Goal: Task Accomplishment & Management: Manage account settings

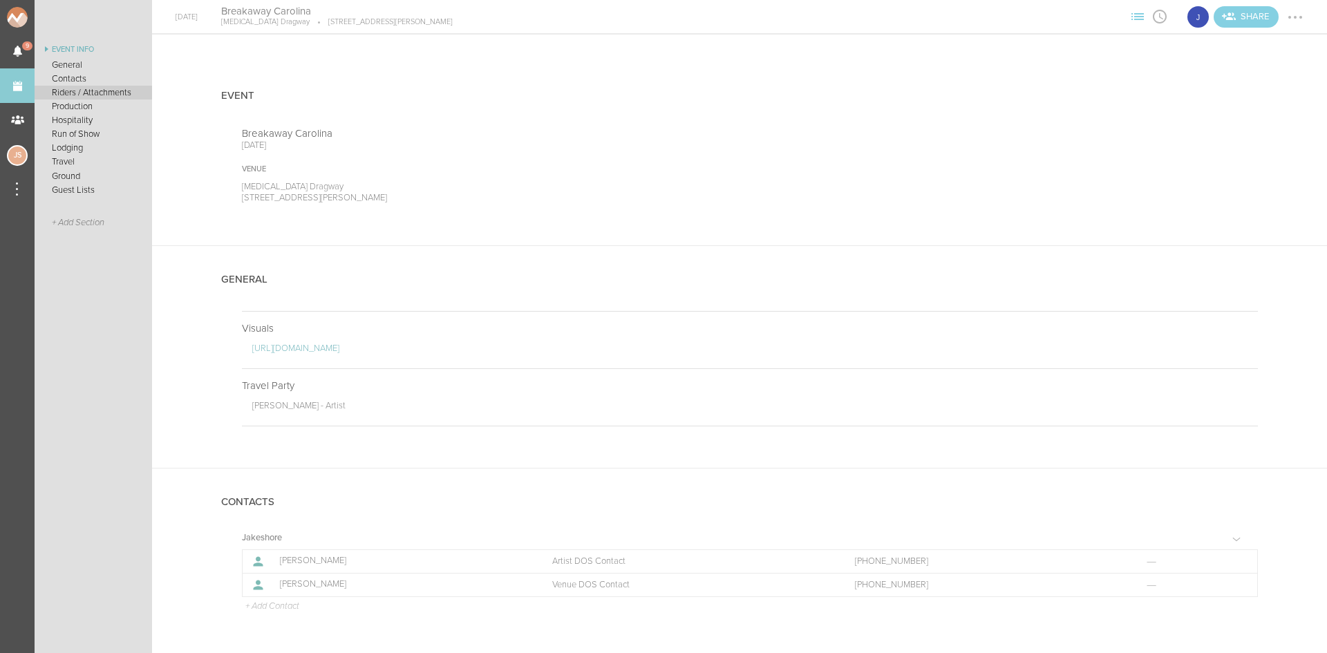
scroll to position [428, 0]
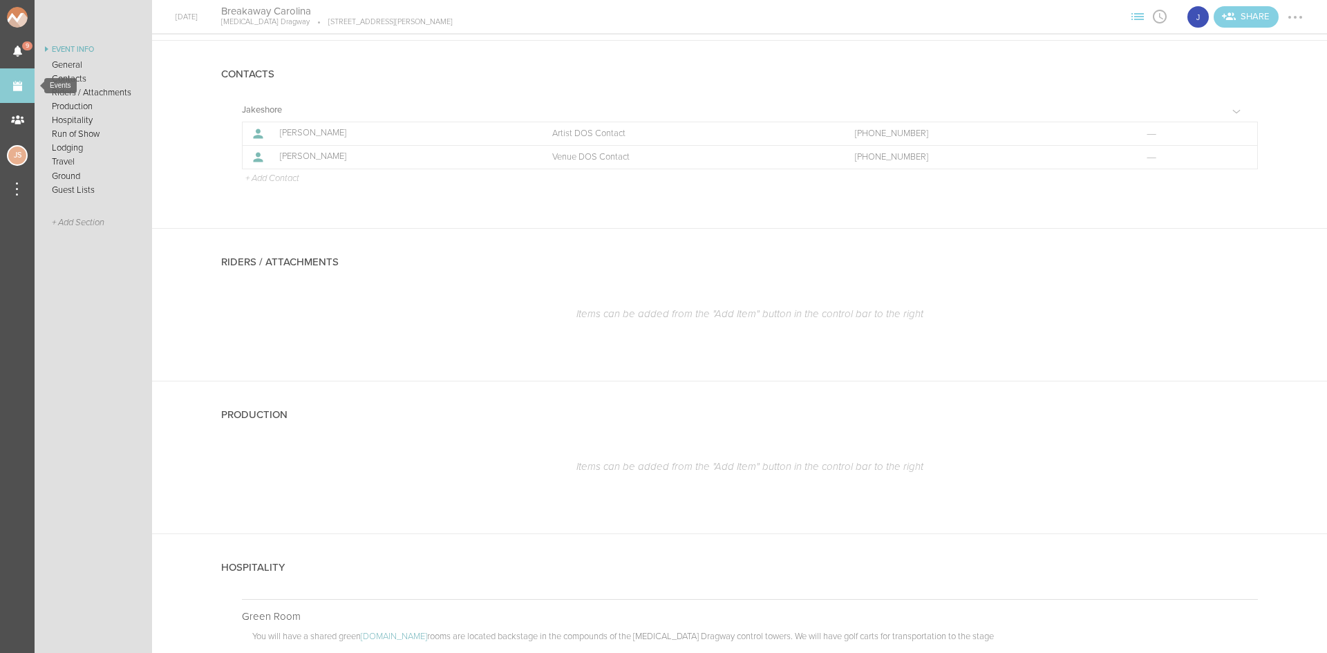
click at [25, 82] on link "Events" at bounding box center [17, 85] width 35 height 35
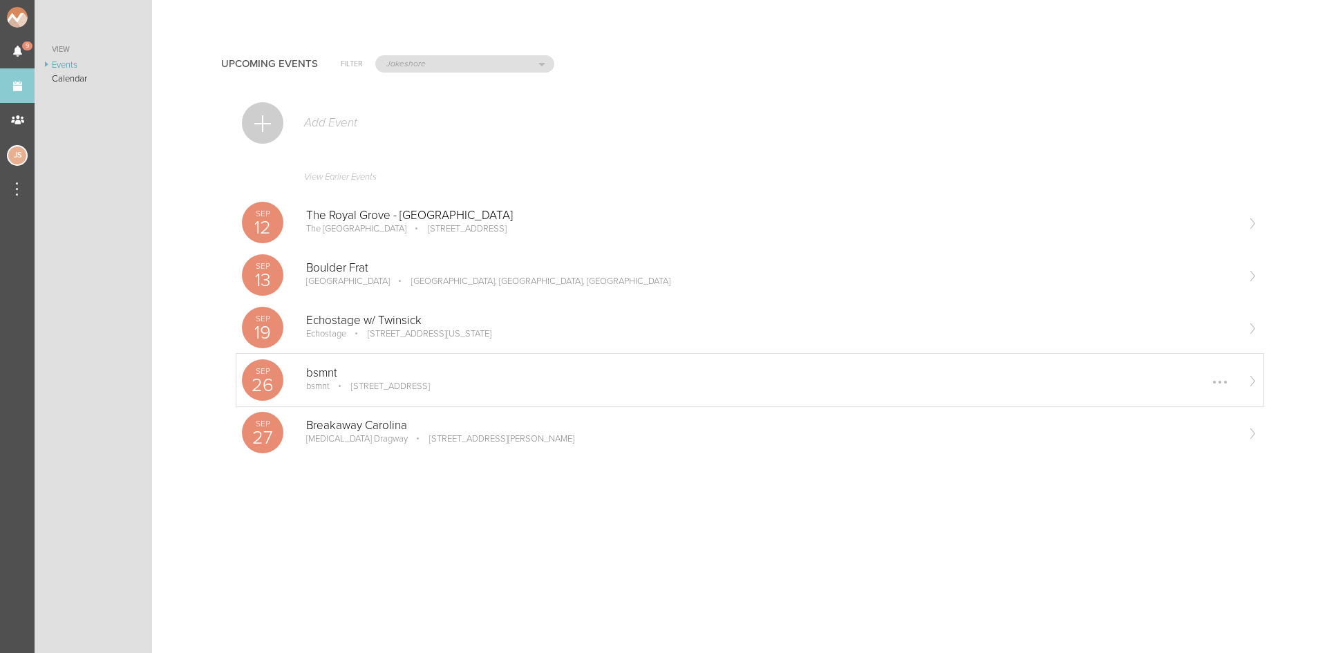
click at [417, 375] on p "bsmnt" at bounding box center [770, 373] width 929 height 14
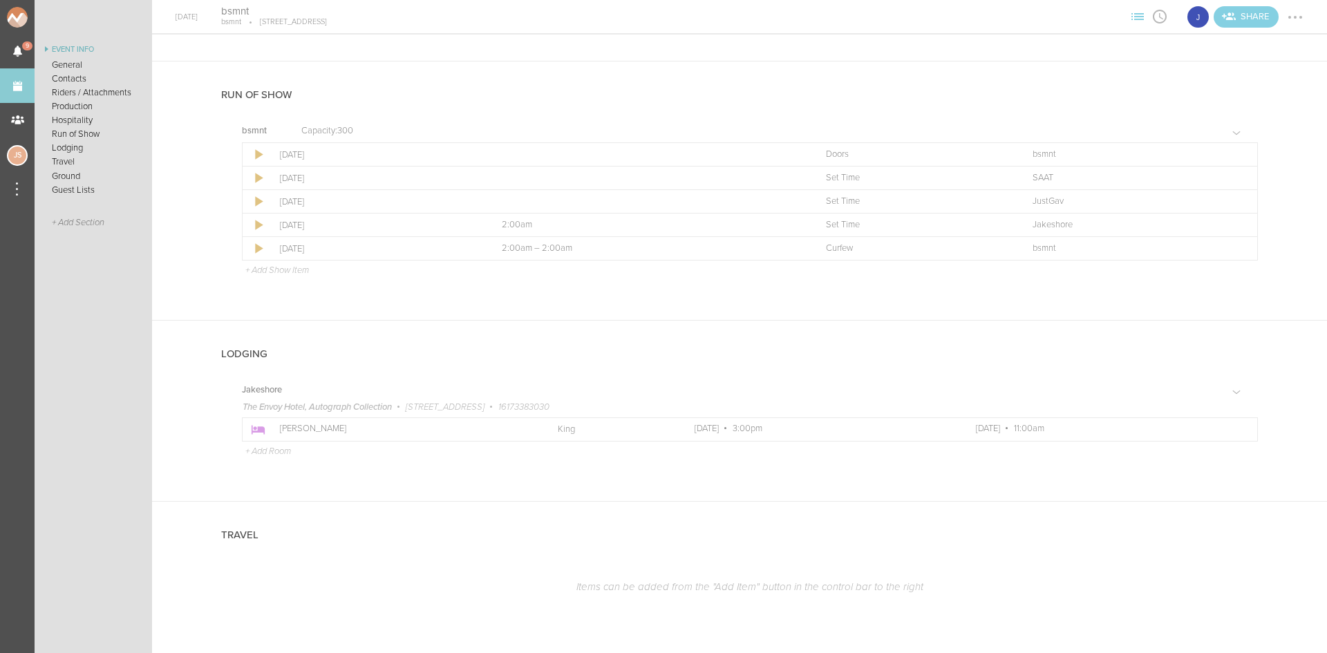
scroll to position [973, 0]
click at [1241, 196] on td "Team JustGav" at bounding box center [1143, 200] width 227 height 23
click at [1239, 198] on div at bounding box center [1239, 201] width 22 height 22
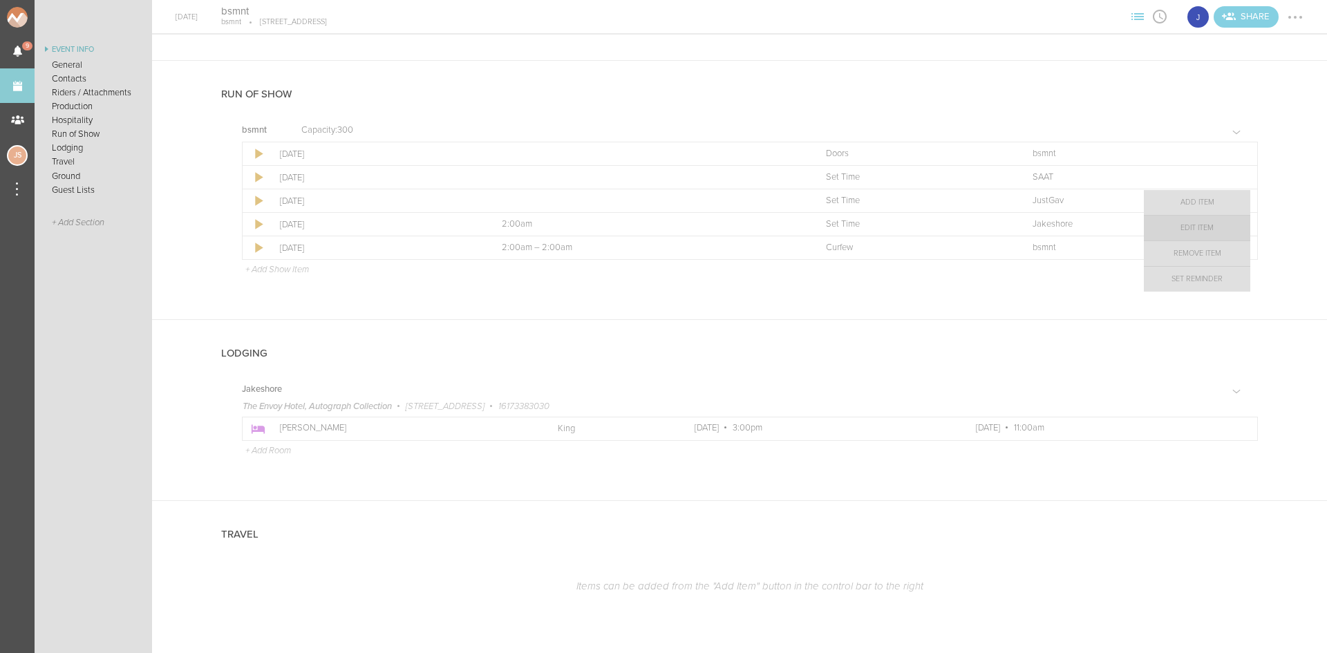
click at [1156, 221] on link "Edit Item" at bounding box center [1197, 228] width 106 height 25
select select "Set Time"
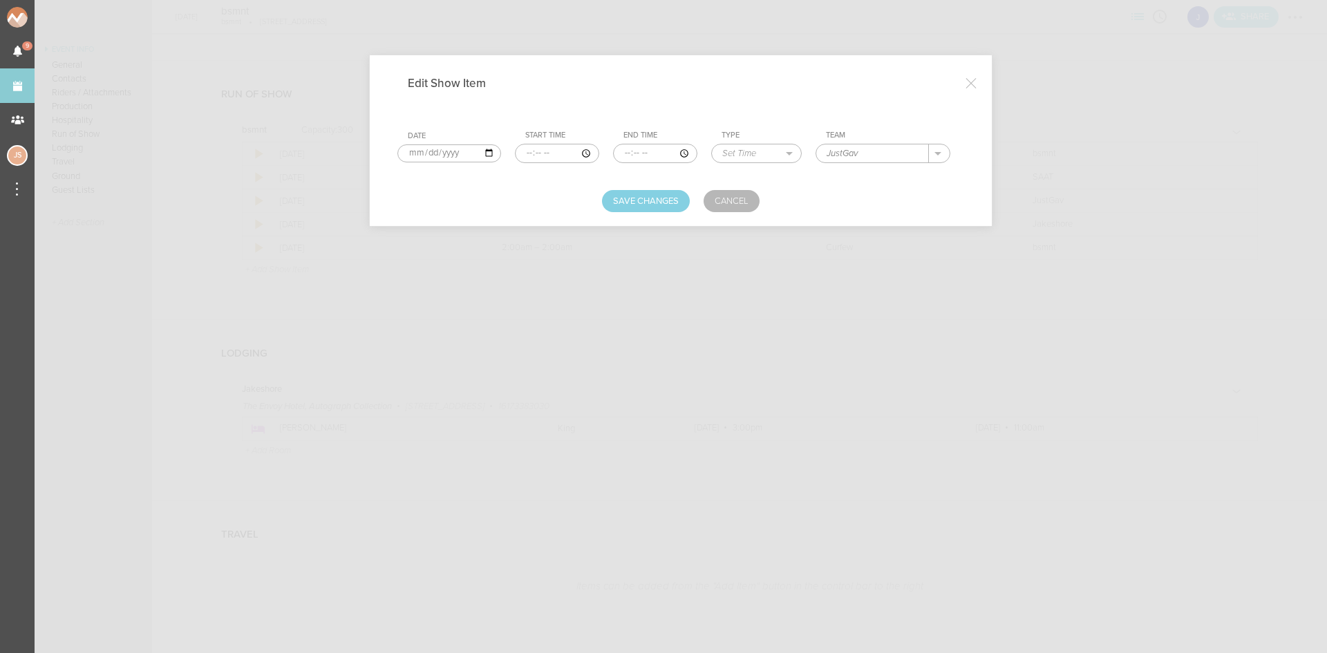
click at [526, 152] on input "time" at bounding box center [557, 153] width 84 height 19
type input "23:00"
type input "00:30"
click at [625, 209] on button "Save Changes" at bounding box center [646, 201] width 88 height 22
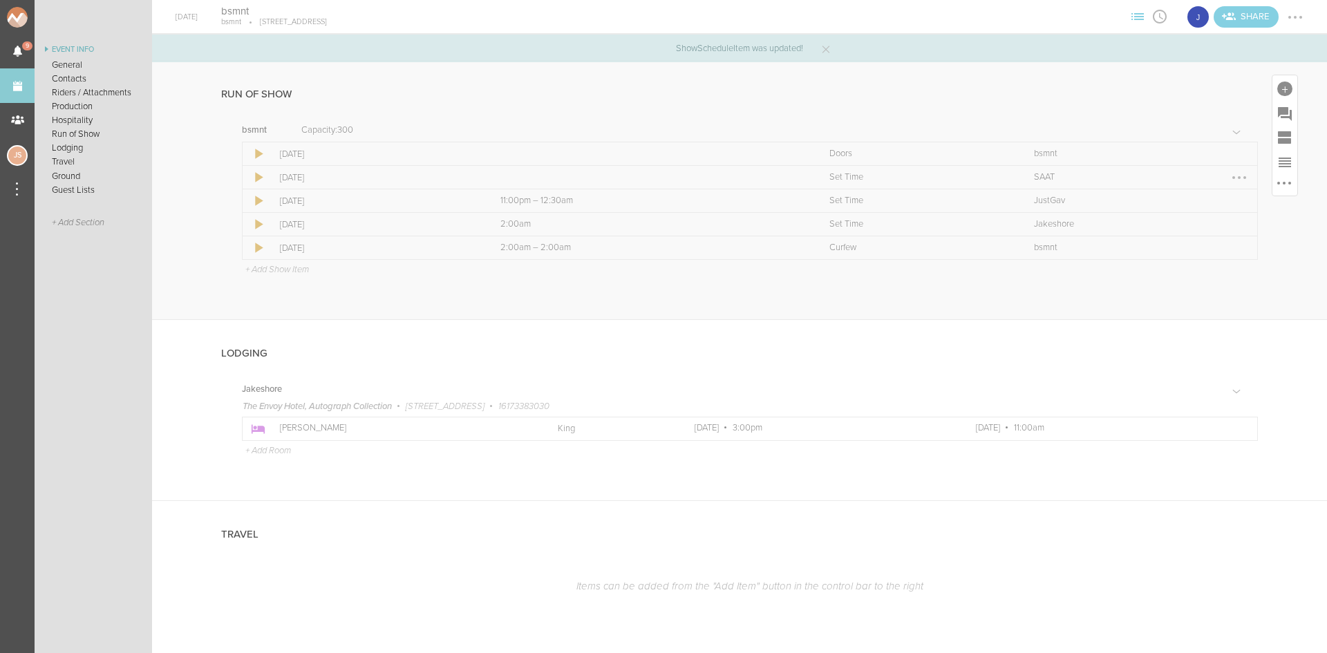
click at [1229, 171] on div at bounding box center [1239, 178] width 22 height 22
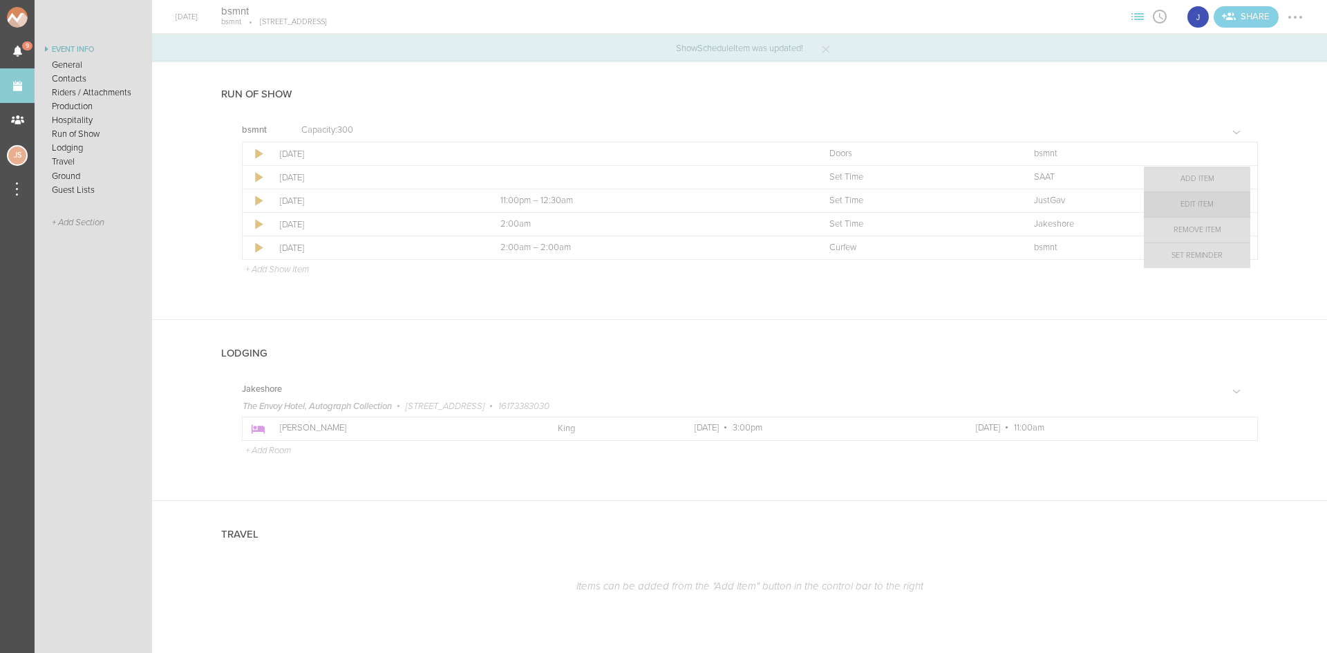
click at [1184, 193] on link "Edit Item" at bounding box center [1197, 204] width 106 height 25
select select "Set Time"
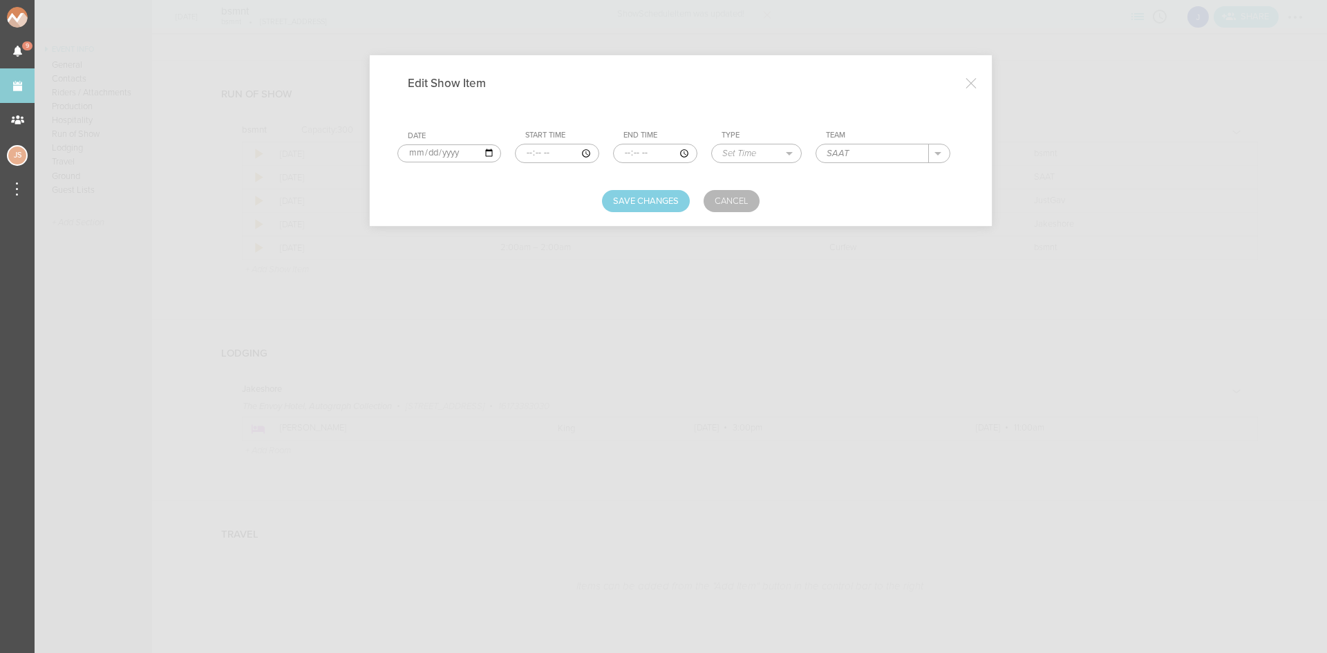
click at [522, 150] on input "time" at bounding box center [557, 153] width 84 height 19
type input "21:30"
type input "23:00"
click at [638, 207] on button "Save Changes" at bounding box center [646, 201] width 88 height 22
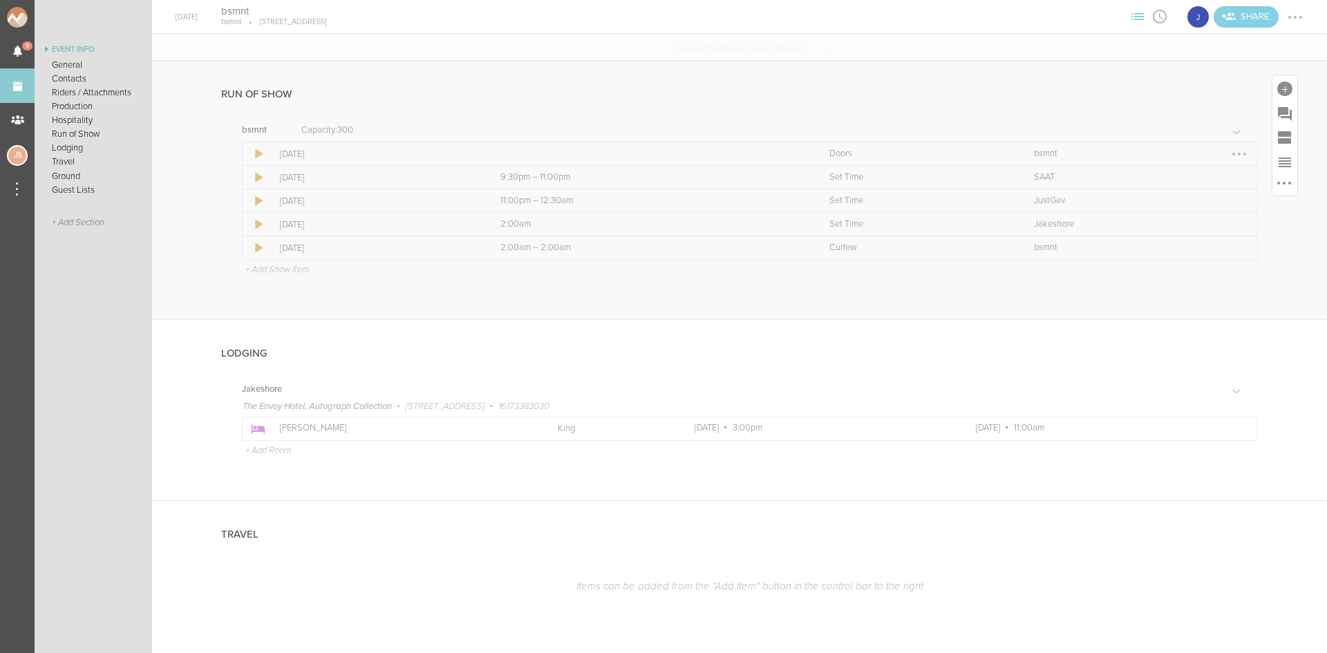
click at [1228, 155] on div at bounding box center [1239, 154] width 22 height 22
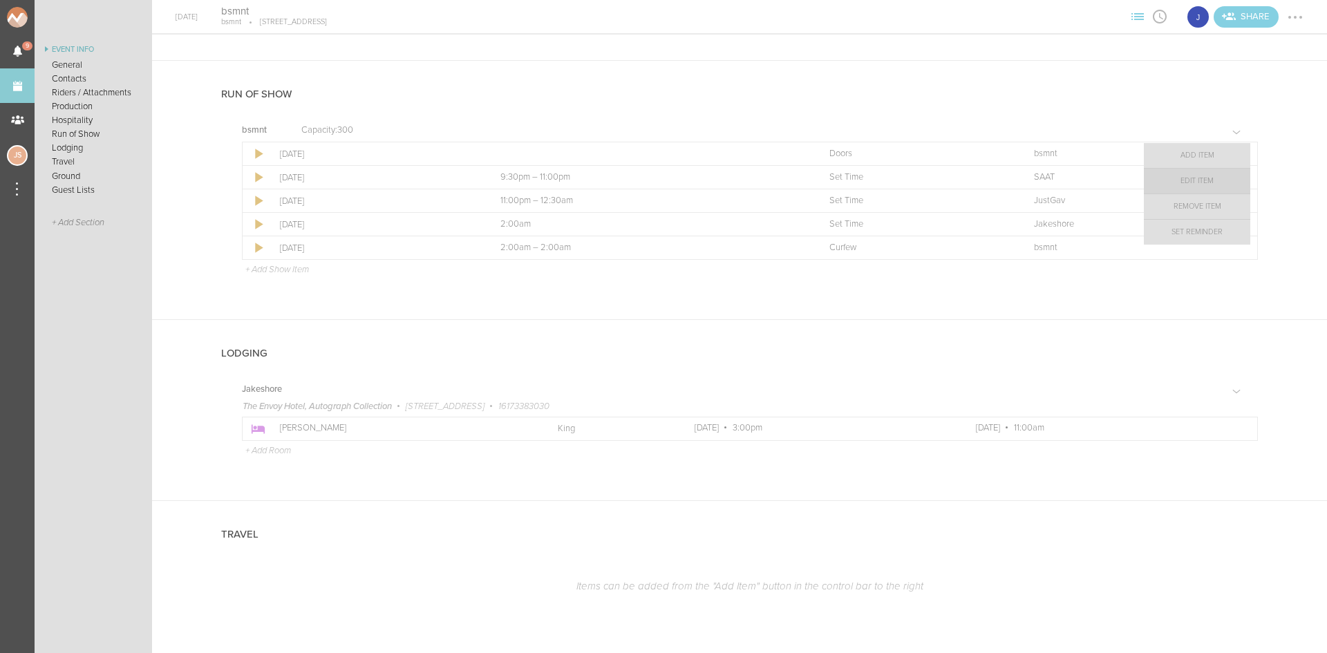
click at [1185, 181] on link "Edit Item" at bounding box center [1197, 181] width 106 height 25
select select "Doors"
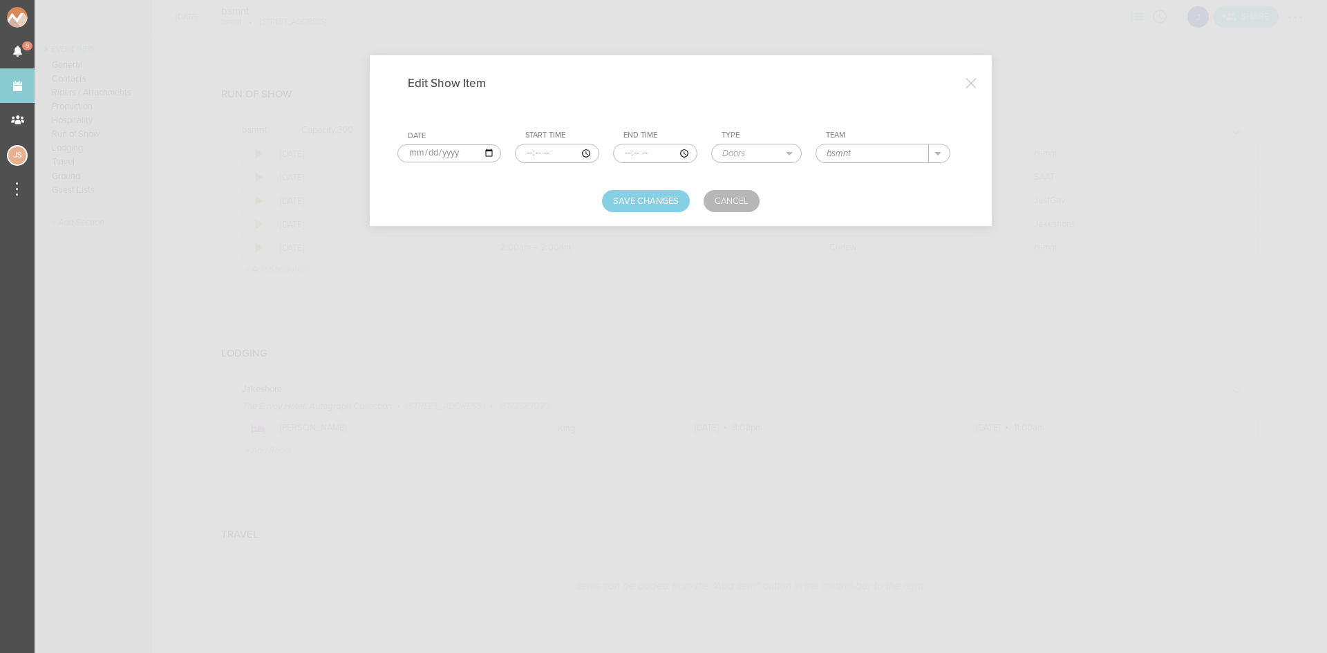
click at [526, 153] on input "time" at bounding box center [557, 153] width 84 height 19
type input "09:00"
click at [636, 200] on button "Save Changes" at bounding box center [646, 201] width 88 height 22
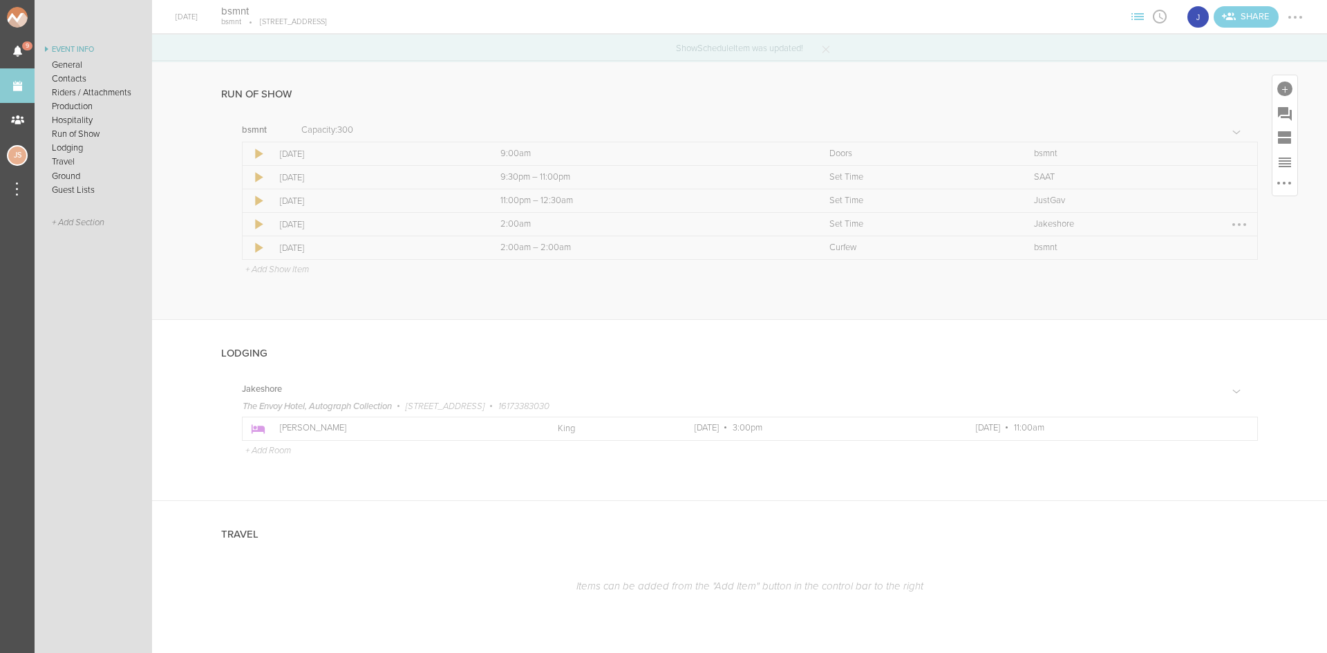
click at [1228, 220] on div at bounding box center [1239, 225] width 22 height 22
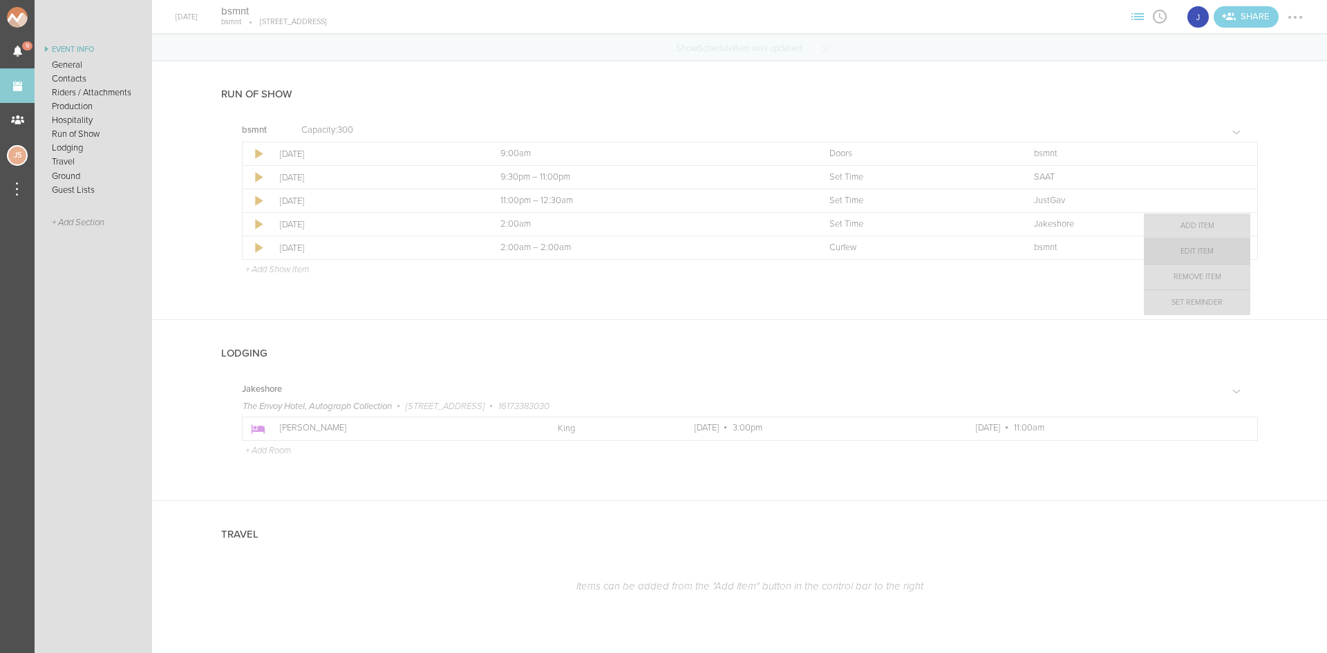
click at [1177, 245] on link "Edit Item" at bounding box center [1197, 251] width 106 height 25
select select "Set Time"
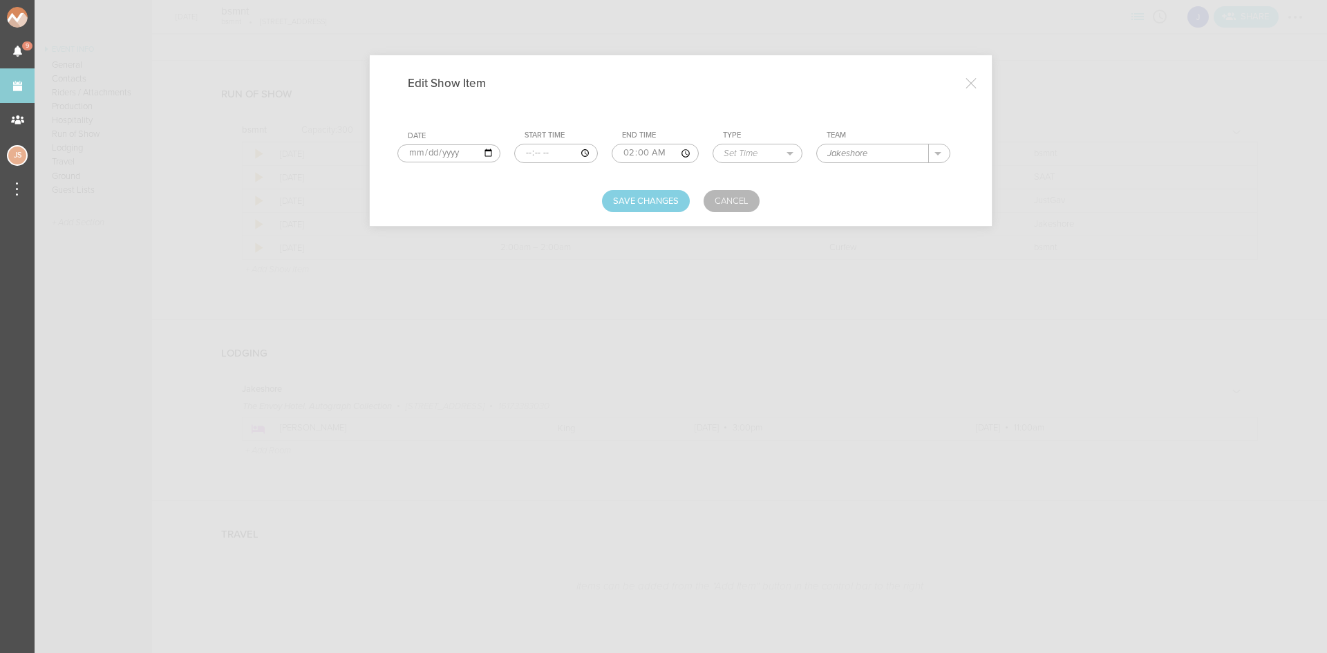
click at [525, 151] on input "time" at bounding box center [556, 153] width 84 height 19
type input "00:30"
click at [650, 207] on button "Save Changes" at bounding box center [646, 201] width 88 height 22
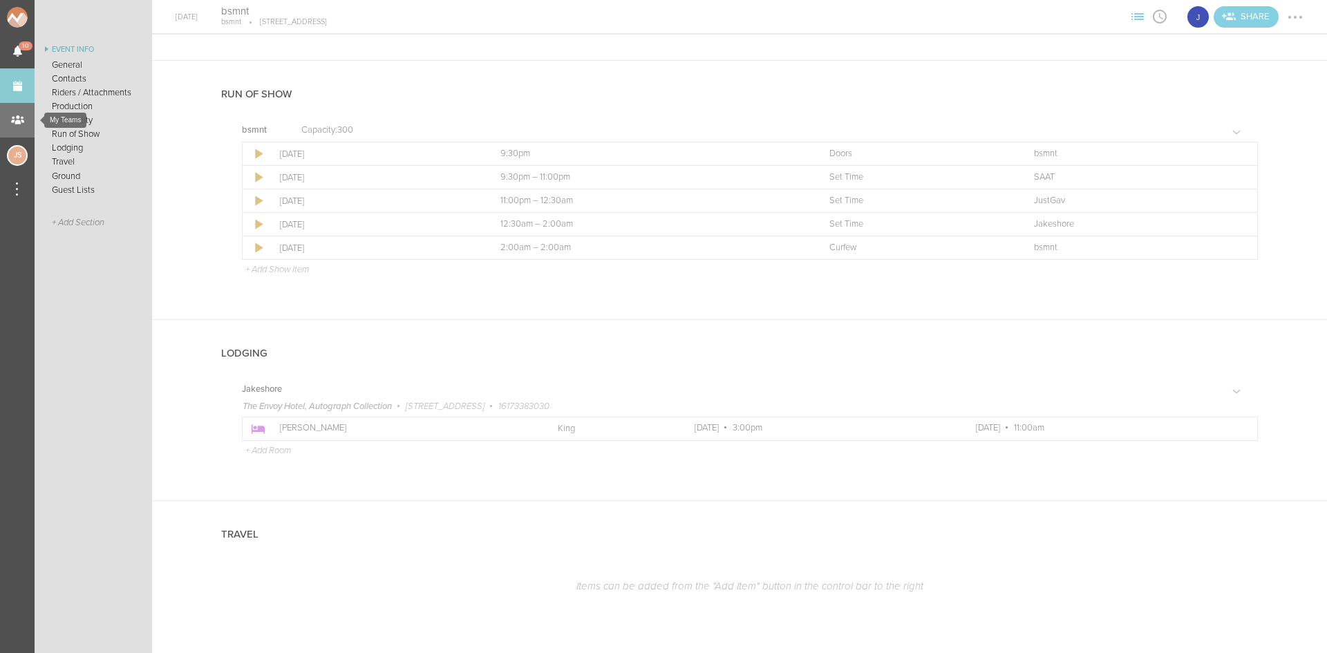
click at [17, 124] on div "My Teams" at bounding box center [17, 120] width 35 height 35
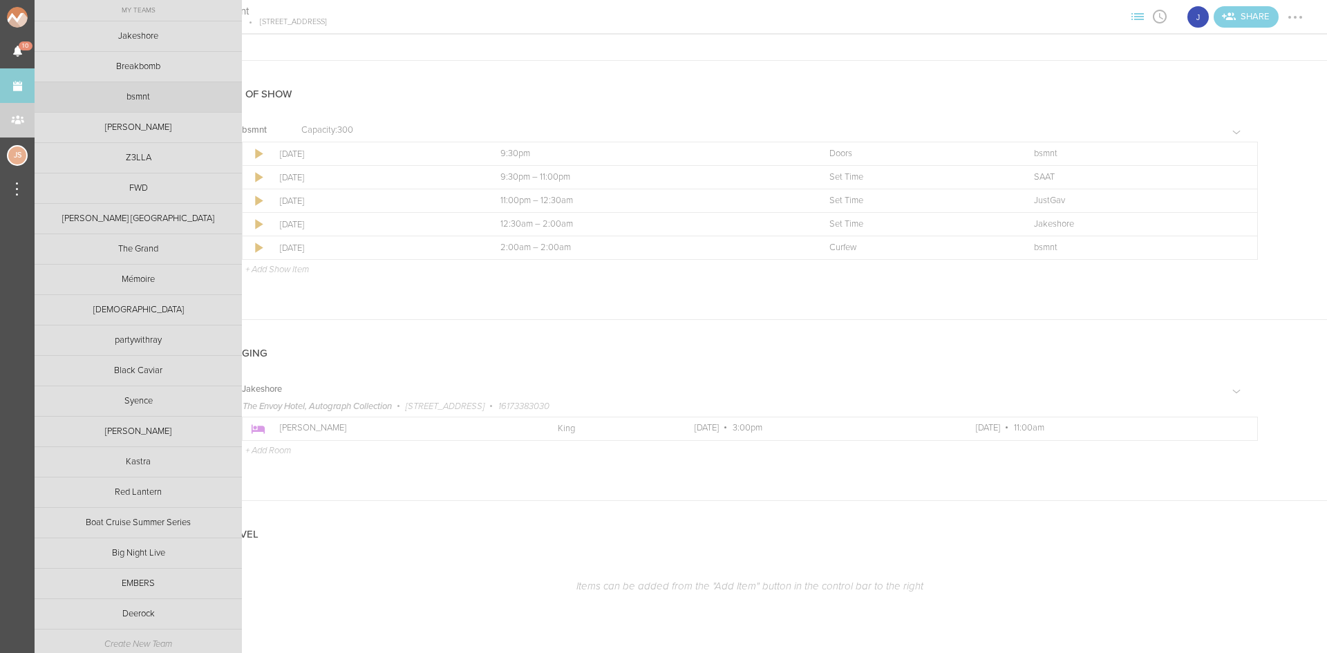
click at [136, 100] on link "bsmnt" at bounding box center [138, 97] width 207 height 30
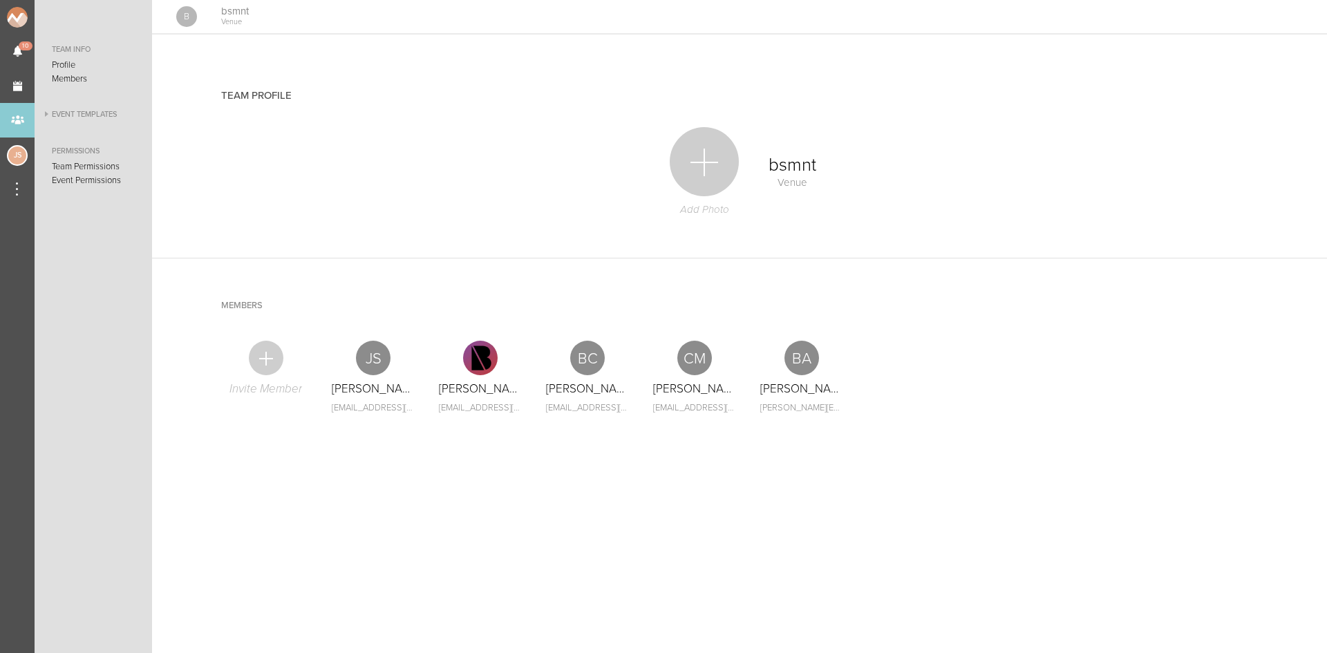
click at [100, 114] on link "Event Templates" at bounding box center [93, 114] width 117 height 17
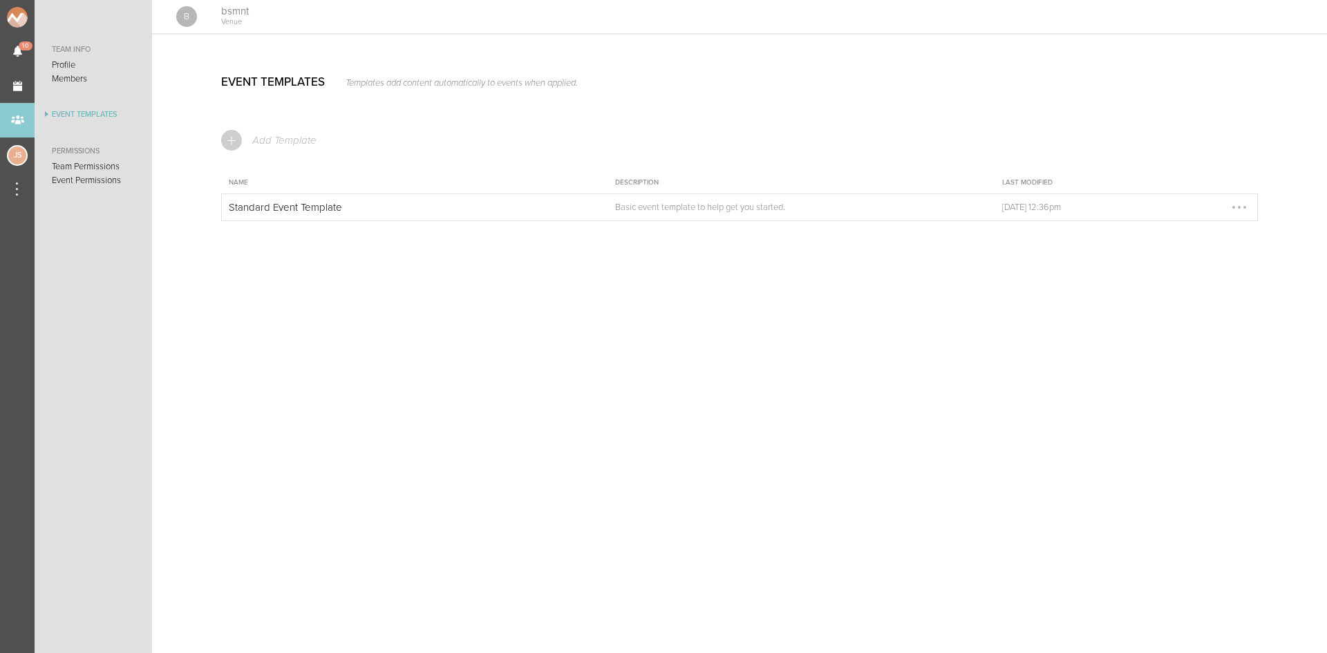
click at [1162, 213] on p "Aug 28, 2024, 12:36pm" at bounding box center [1115, 207] width 227 height 11
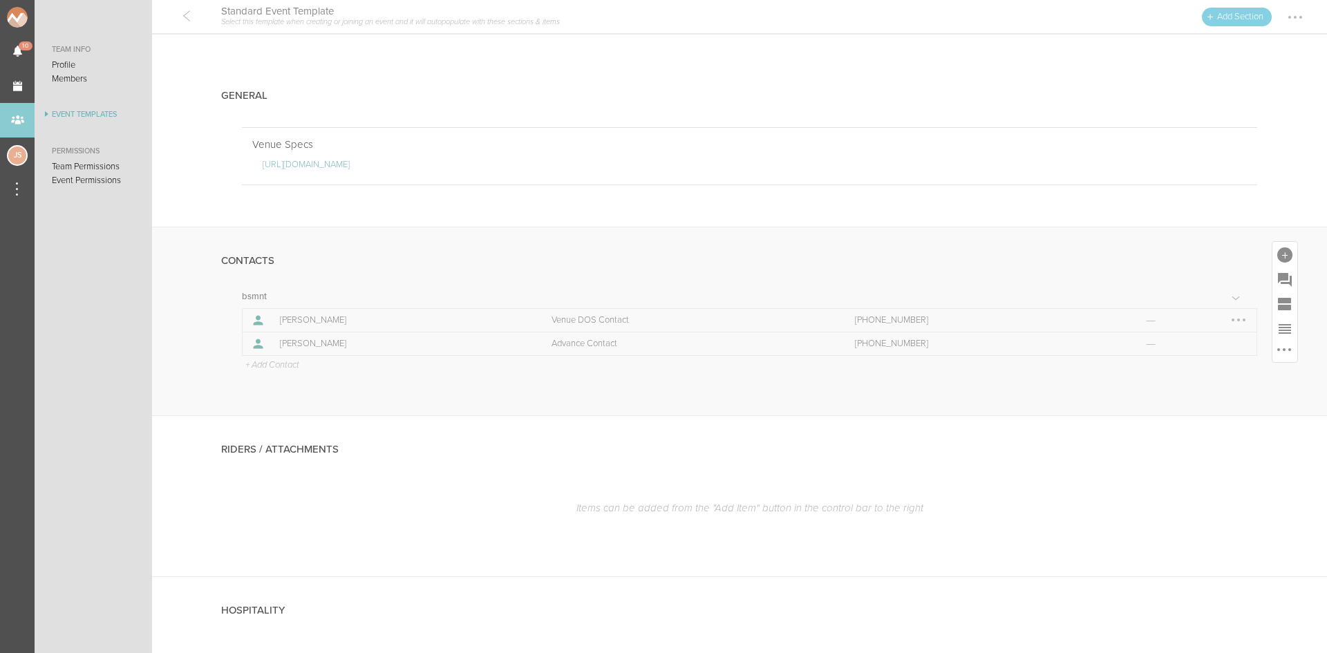
click at [1227, 322] on div at bounding box center [1238, 320] width 22 height 22
click at [1187, 316] on link "Edit" at bounding box center [1186, 321] width 106 height 25
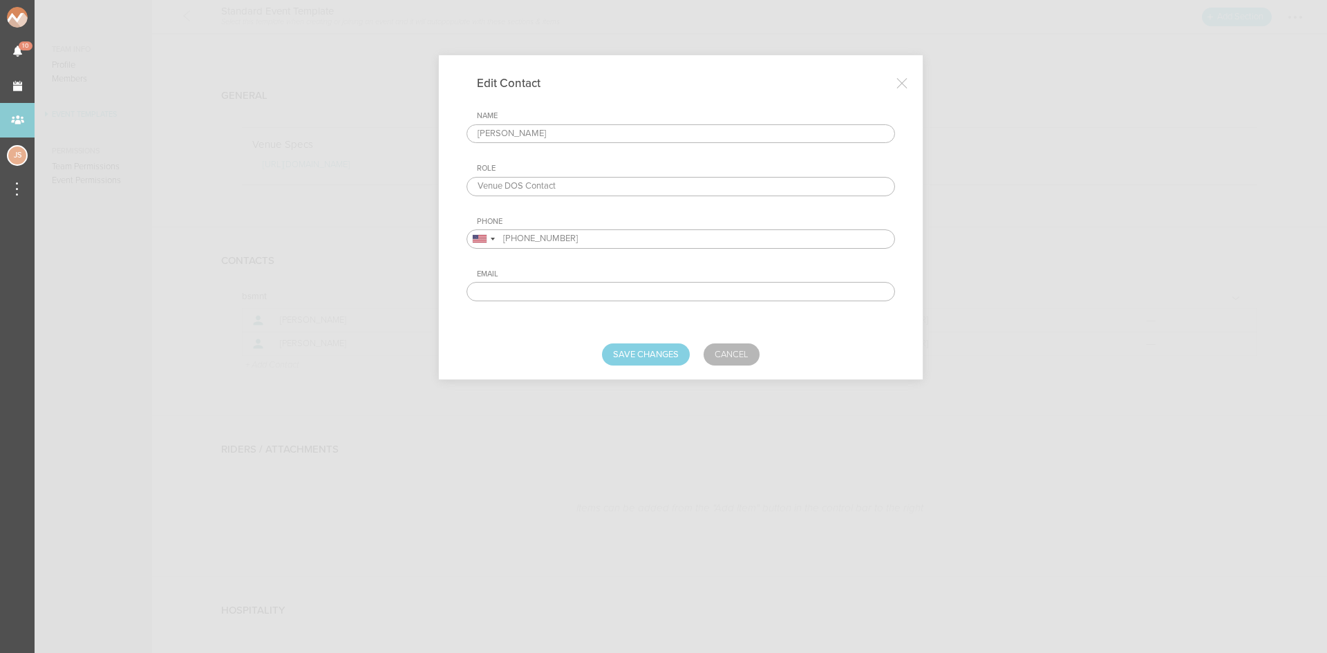
click at [585, 240] on input "(617) 943-3610" at bounding box center [680, 238] width 428 height 19
type input "(617) 7109515"
click at [653, 361] on button "Save Changes" at bounding box center [646, 354] width 88 height 22
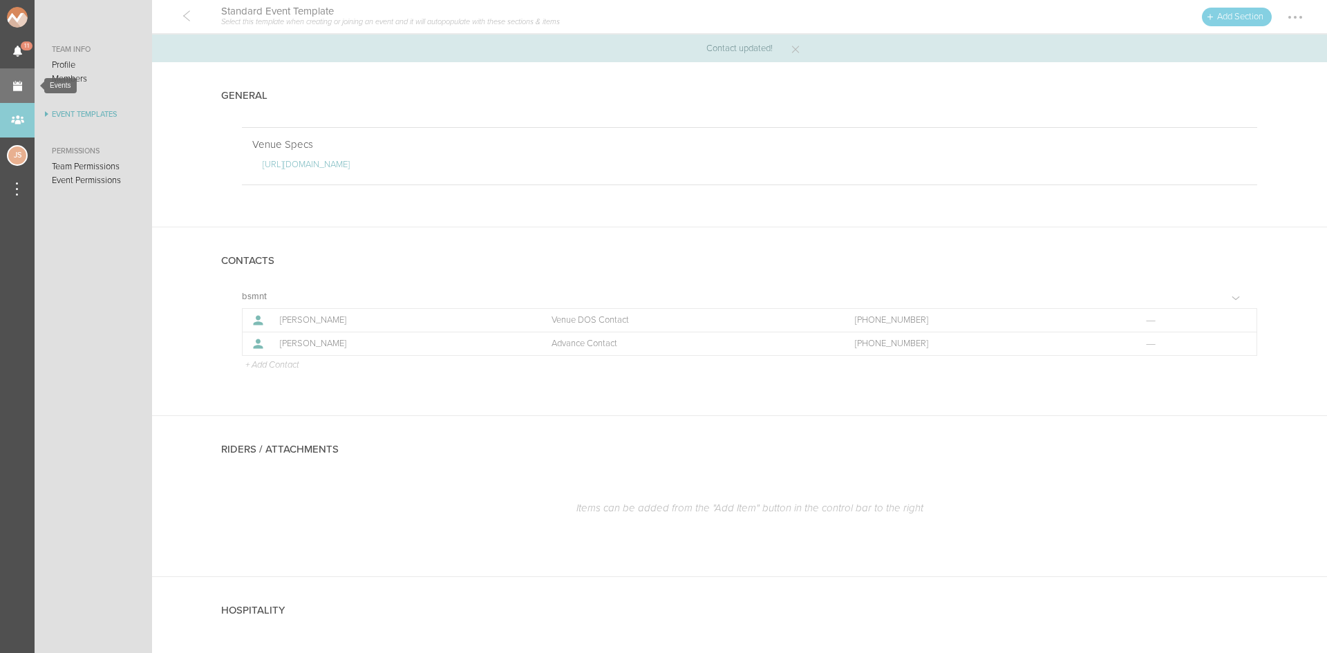
click at [16, 89] on link "Events" at bounding box center [17, 85] width 35 height 35
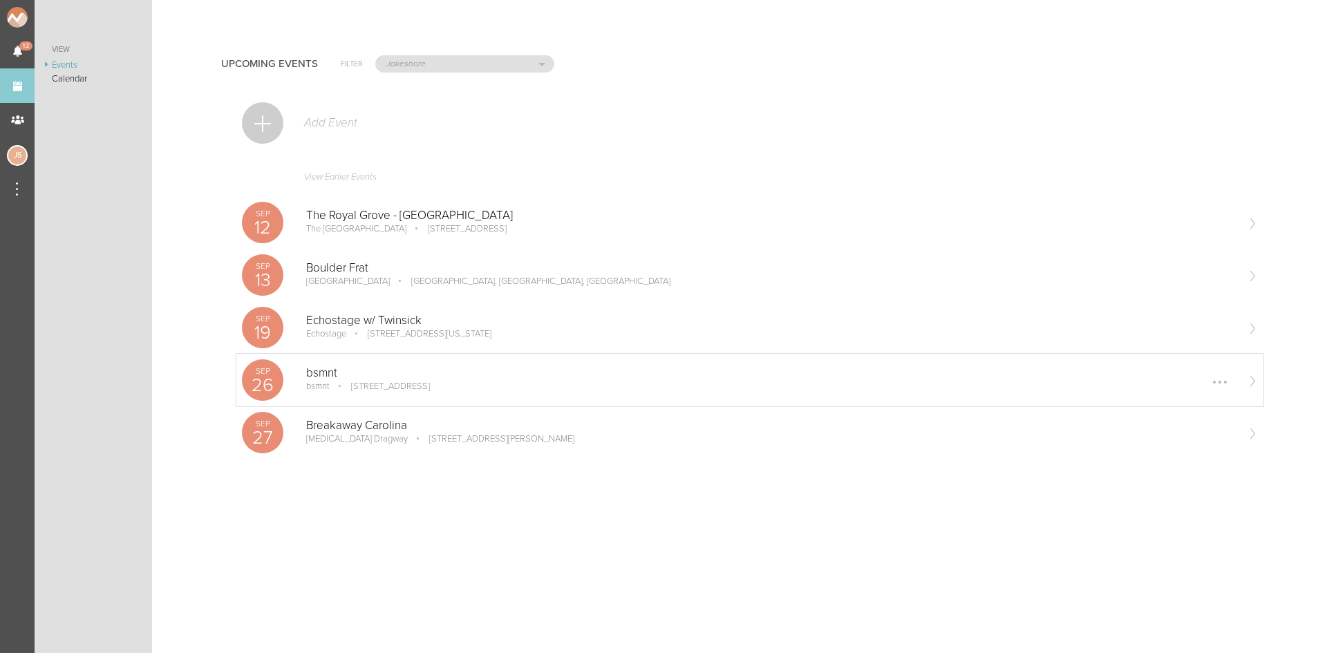
click at [374, 387] on p "[STREET_ADDRESS]" at bounding box center [381, 386] width 98 height 11
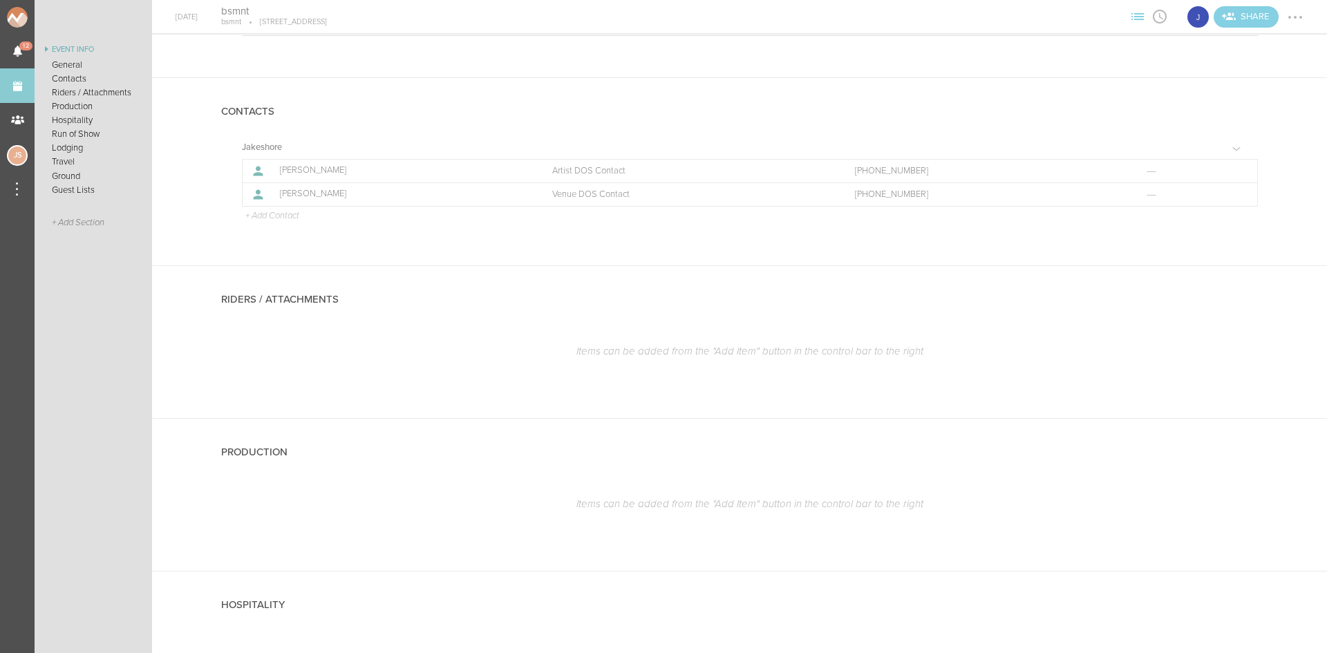
scroll to position [391, 0]
click at [1277, 295] on div at bounding box center [1284, 293] width 15 height 15
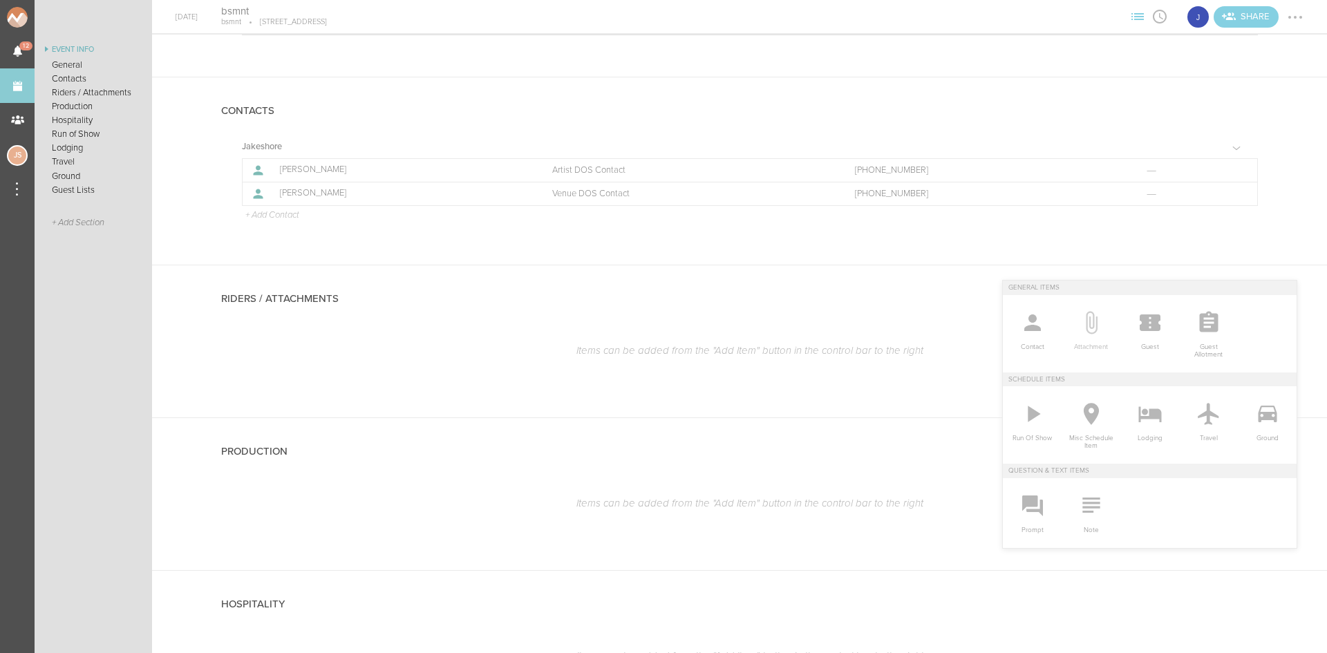
click at [1094, 329] on icon at bounding box center [1091, 323] width 28 height 28
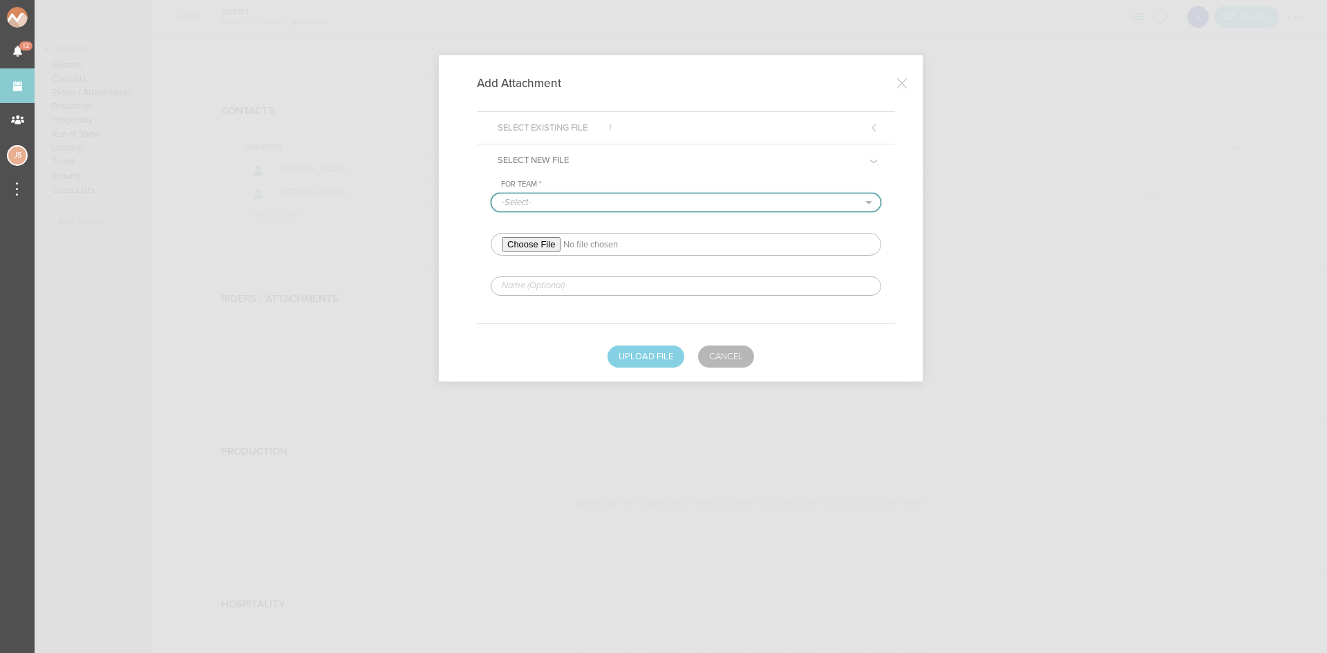
click at [527, 196] on select "-Select- Jakeshore" at bounding box center [685, 202] width 389 height 18
select select "1790"
click at [491, 193] on select "-Select- Jakeshore" at bounding box center [685, 202] width 389 height 18
click at [514, 240] on input "file" at bounding box center [686, 244] width 390 height 23
type input "C:\fakepath\Jakeshore Rider 11.5.24-big night redlined.pdf"
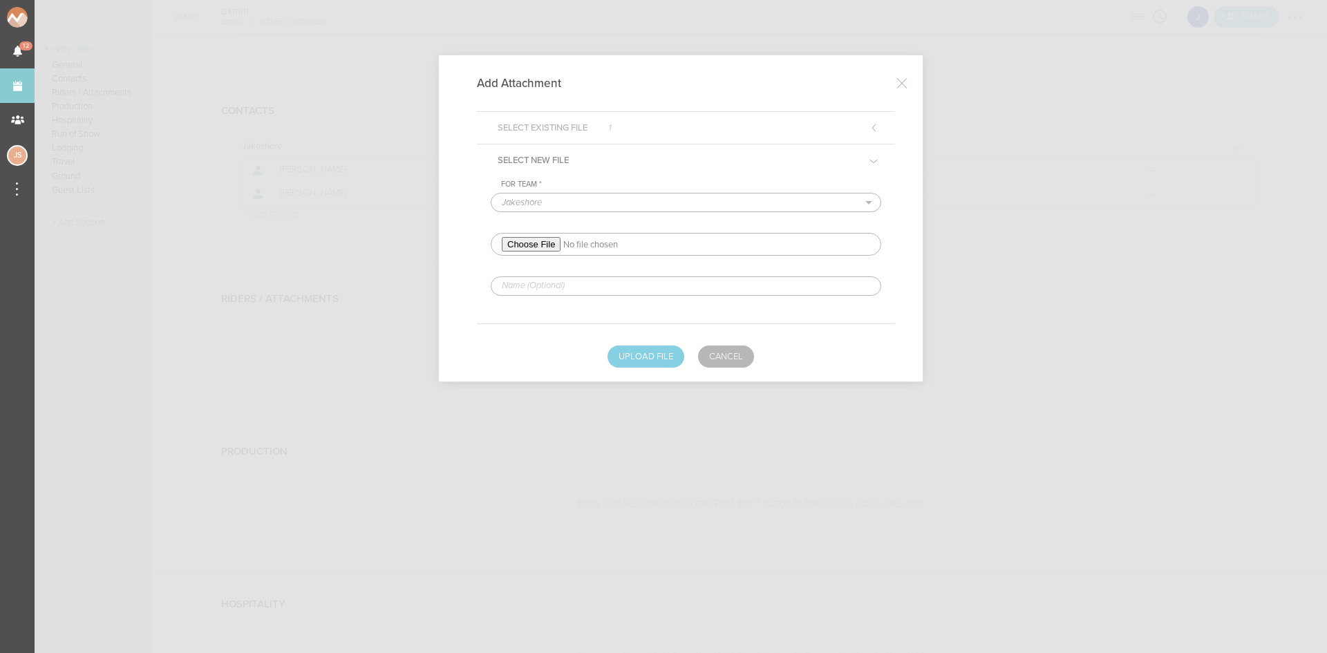
click at [628, 289] on input "text" at bounding box center [686, 285] width 390 height 19
type input "REDLINED HERE"
click at [628, 366] on button "Upload File" at bounding box center [645, 356] width 77 height 22
